Goal: Transaction & Acquisition: Purchase product/service

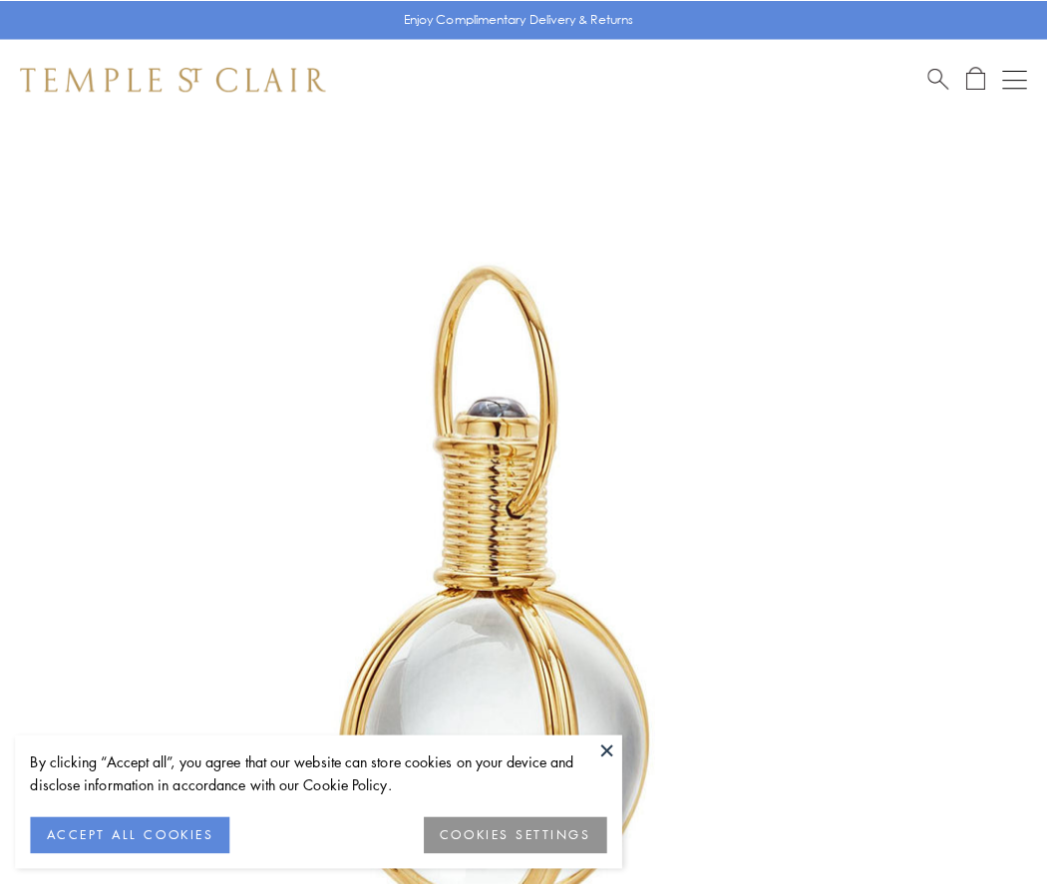
scroll to position [520, 0]
